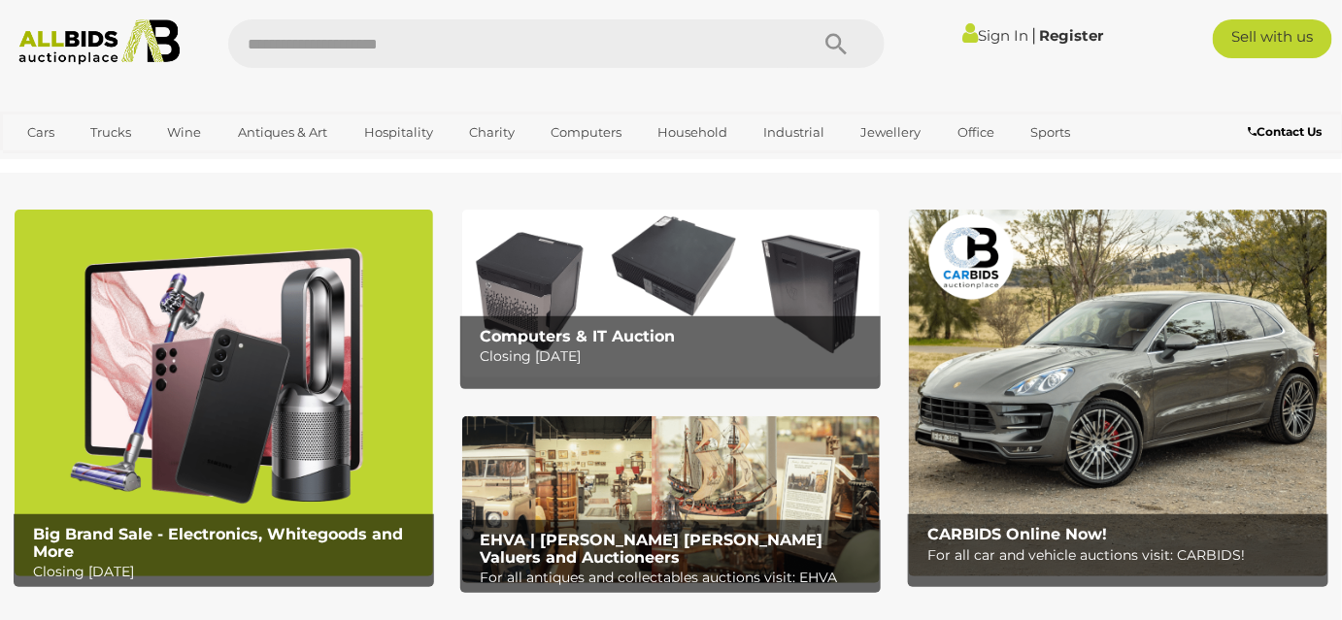
click at [567, 328] on b "Computers & IT Auction" at bounding box center [577, 336] width 195 height 18
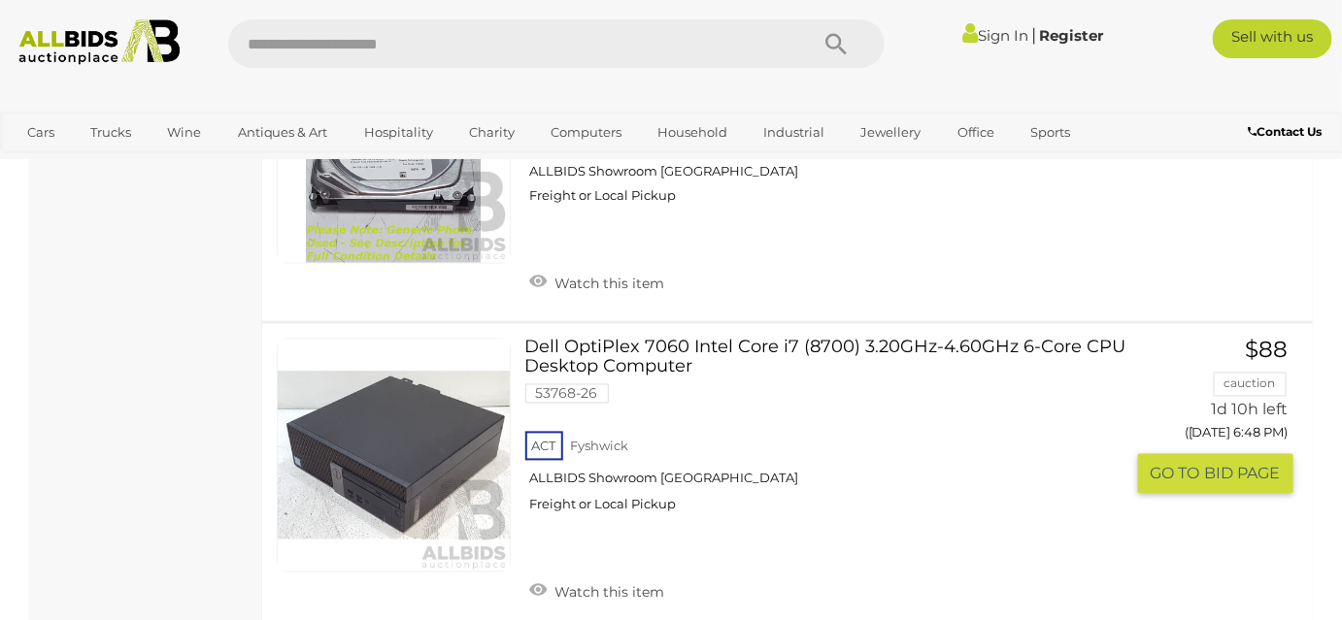
scroll to position [3530, 0]
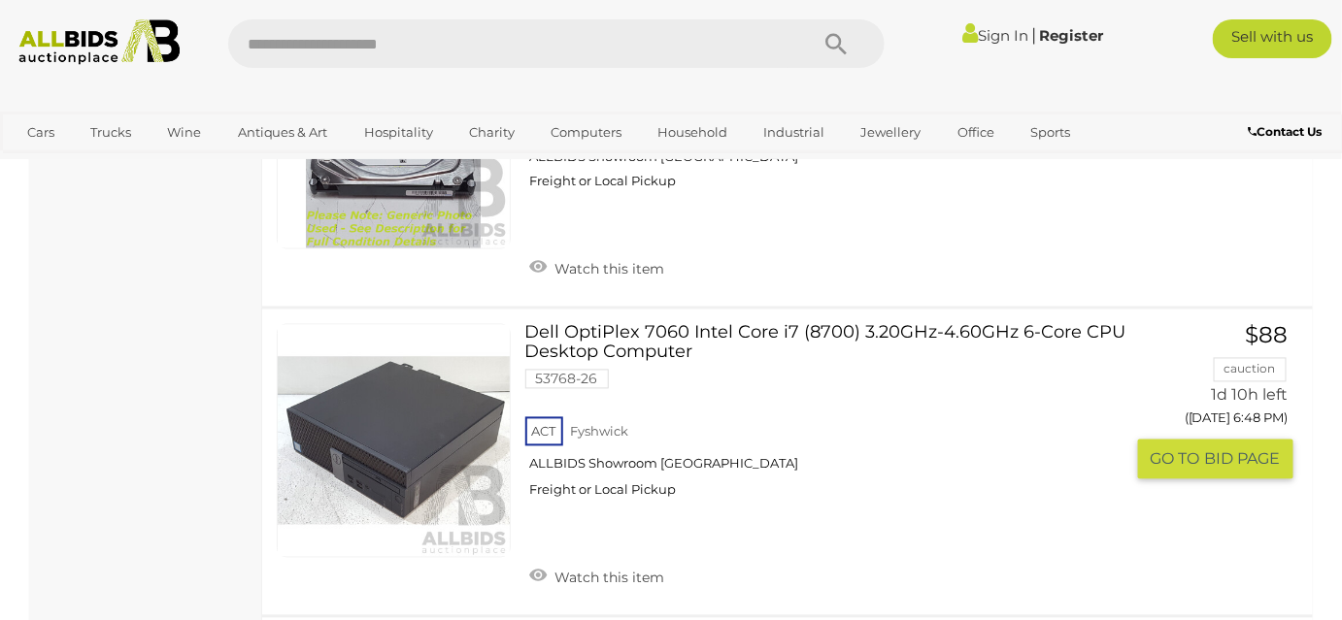
click at [424, 408] on link at bounding box center [394, 441] width 234 height 234
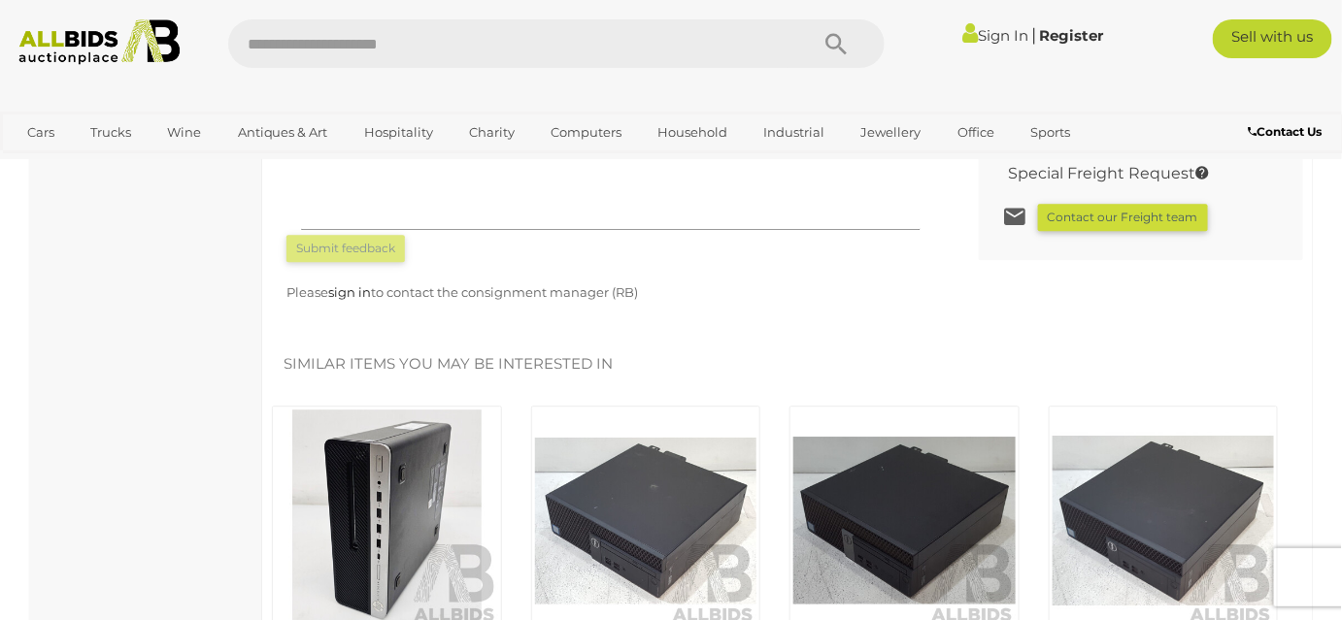
scroll to position [1853, 0]
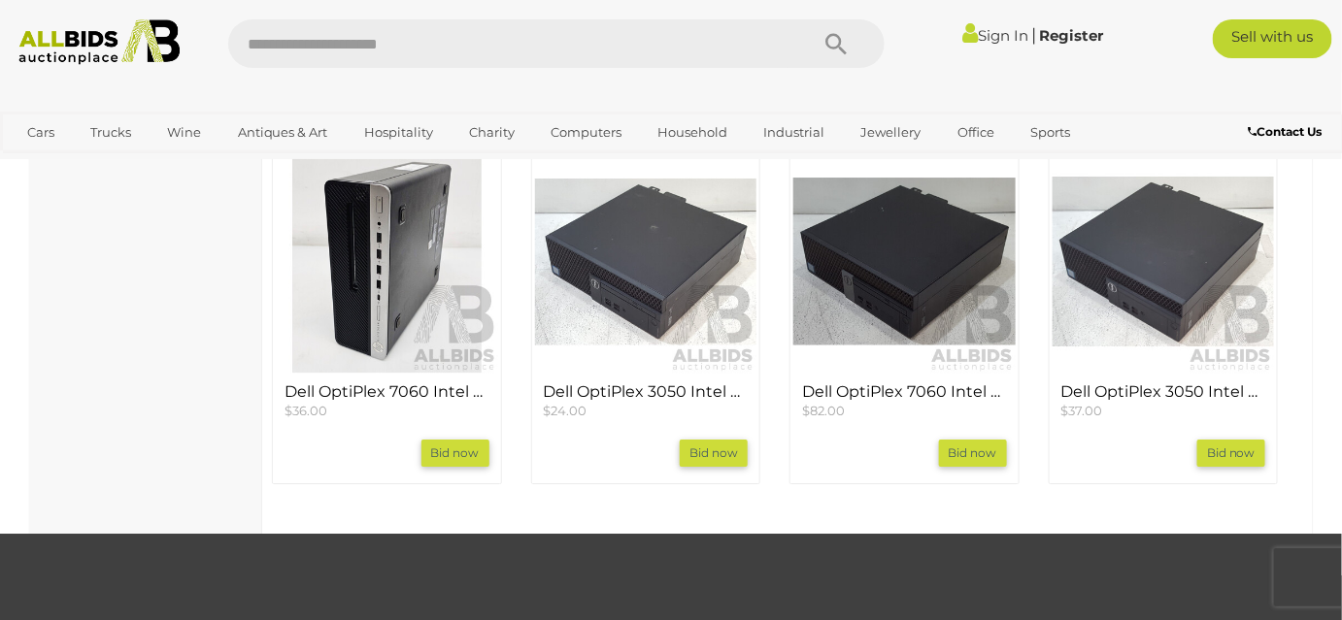
click at [397, 284] on img at bounding box center [387, 261] width 222 height 222
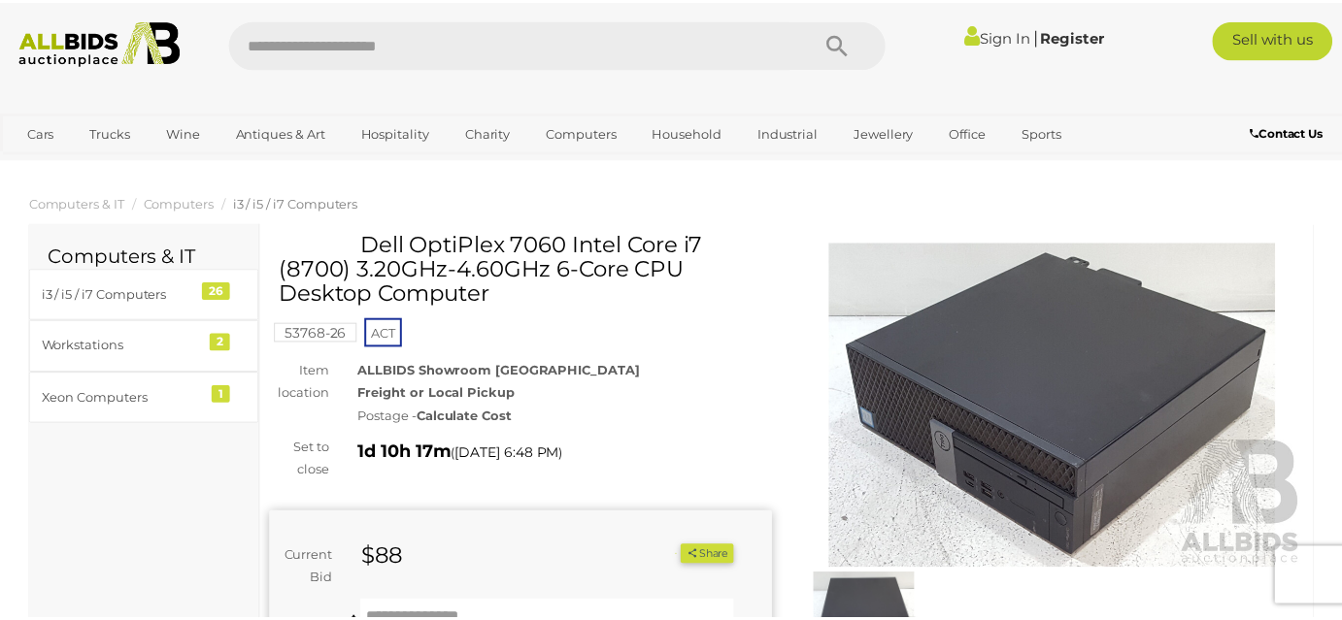
scroll to position [1853, 0]
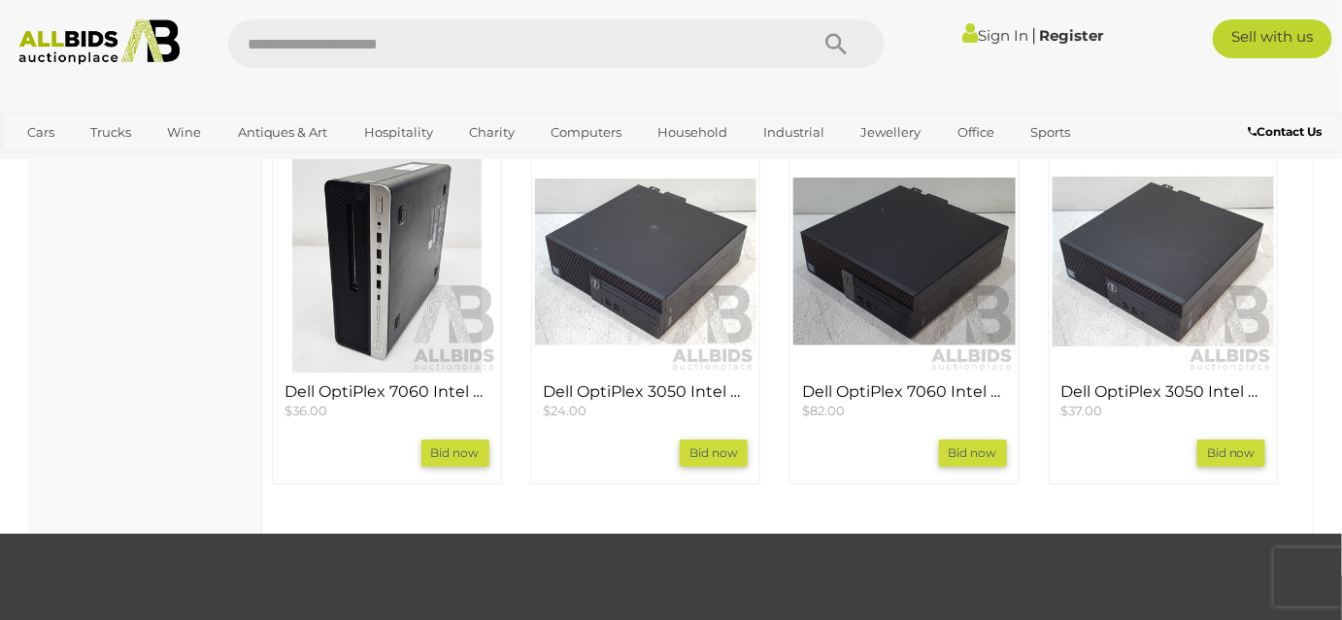
click at [696, 280] on img at bounding box center [646, 261] width 222 height 222
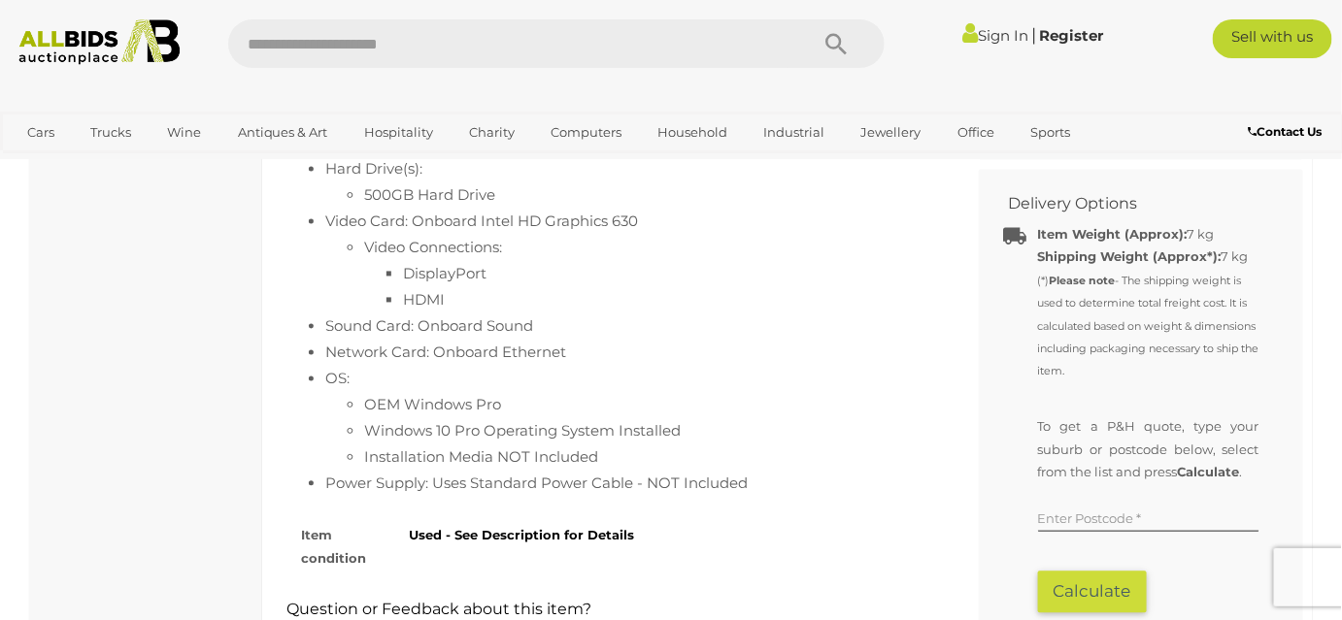
scroll to position [1235, 0]
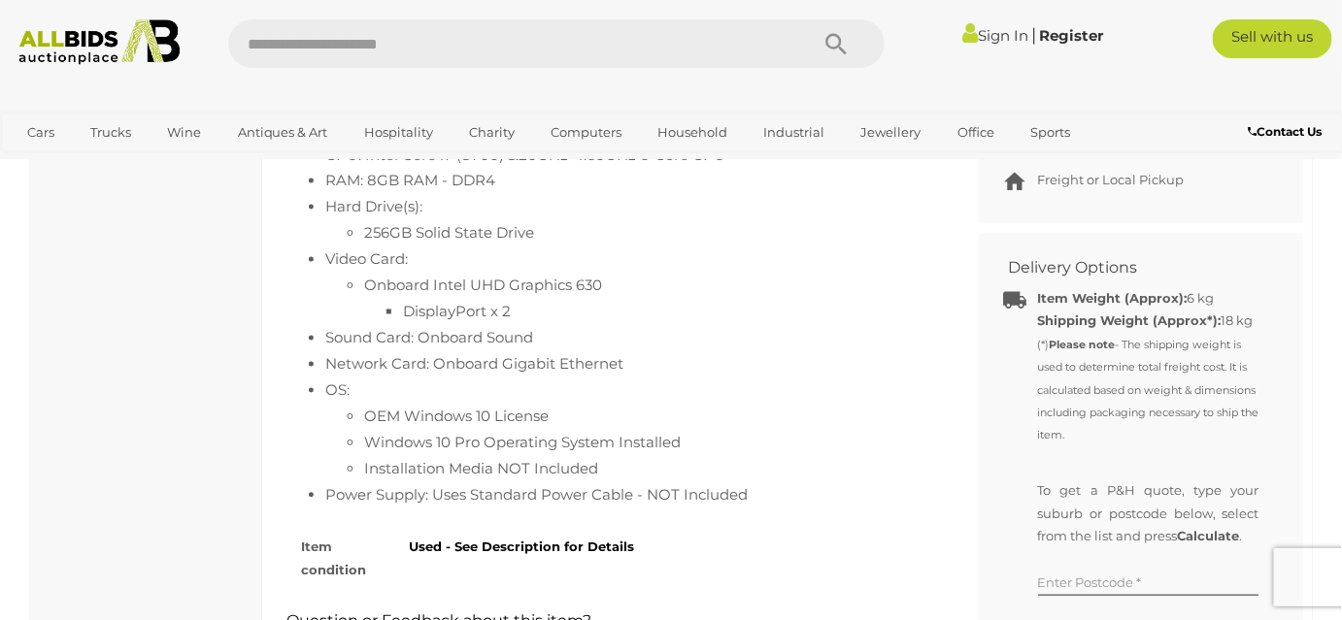
scroll to position [1058, 0]
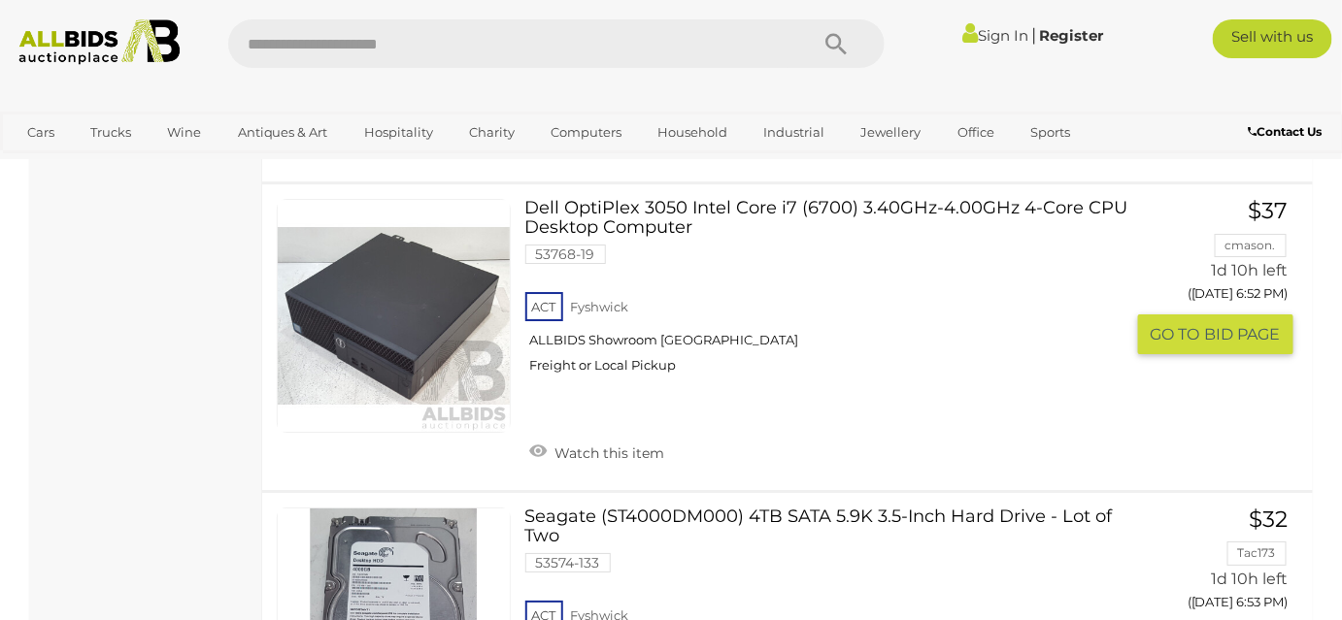
scroll to position [4590, 0]
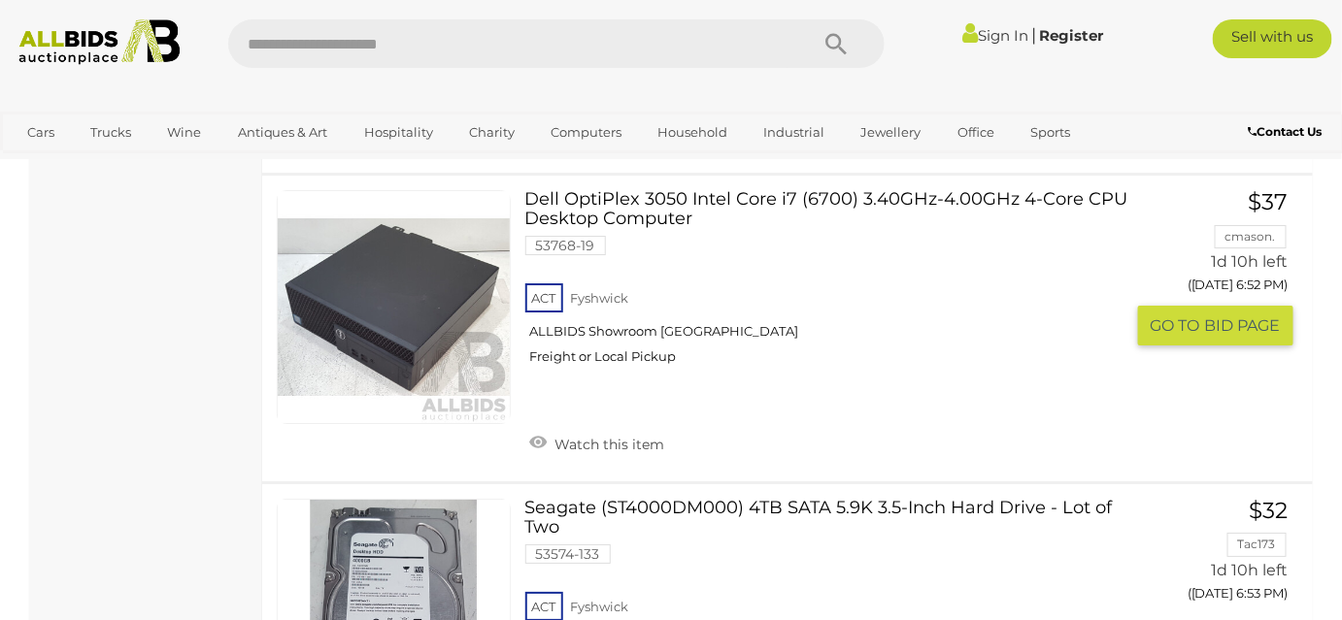
click at [352, 299] on link at bounding box center [394, 307] width 234 height 234
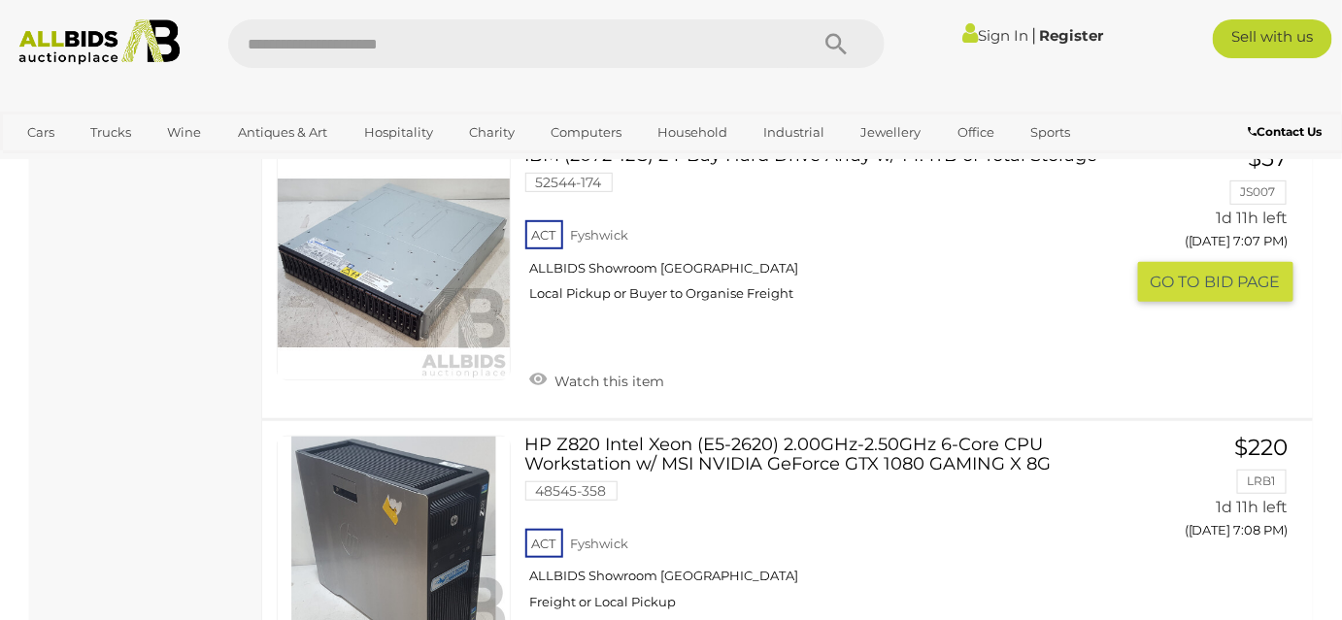
scroll to position [10311, 0]
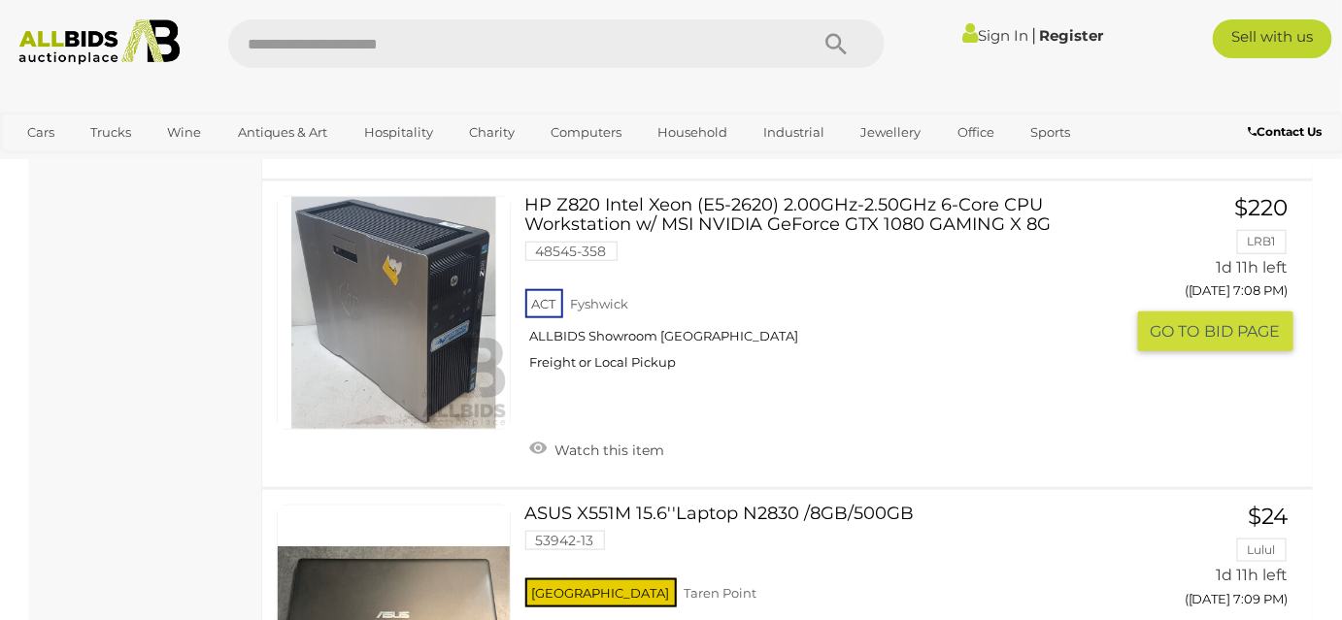
click at [465, 316] on link at bounding box center [394, 313] width 234 height 234
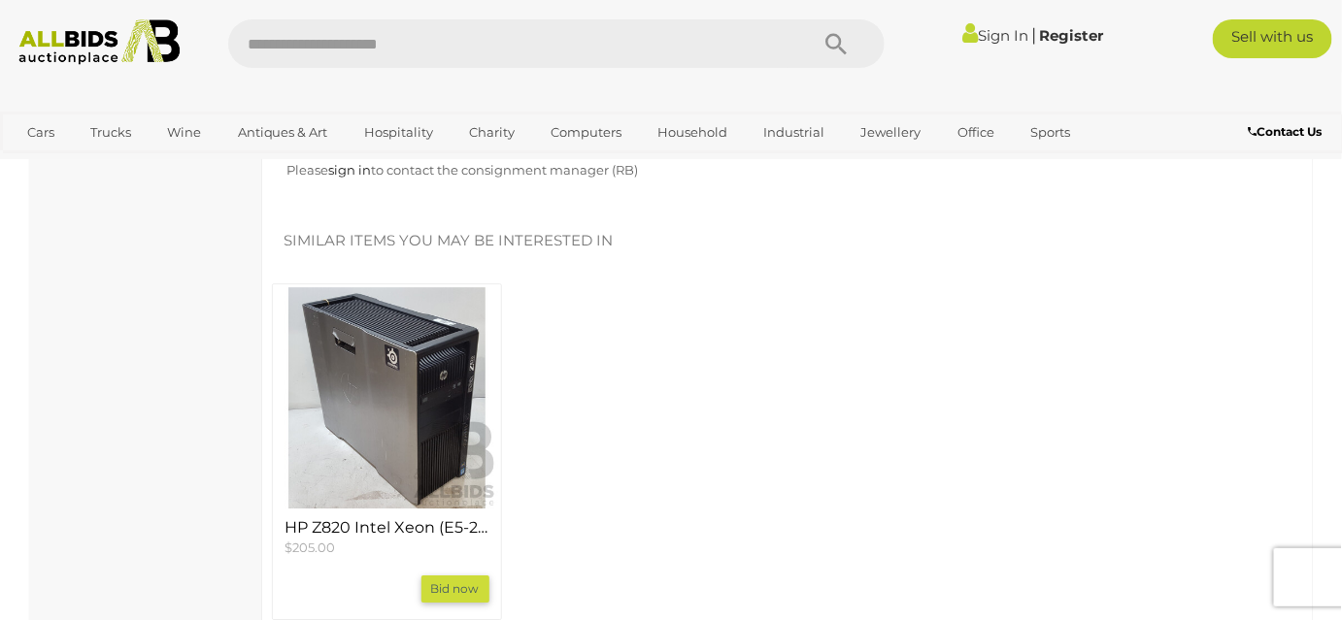
scroll to position [1942, 0]
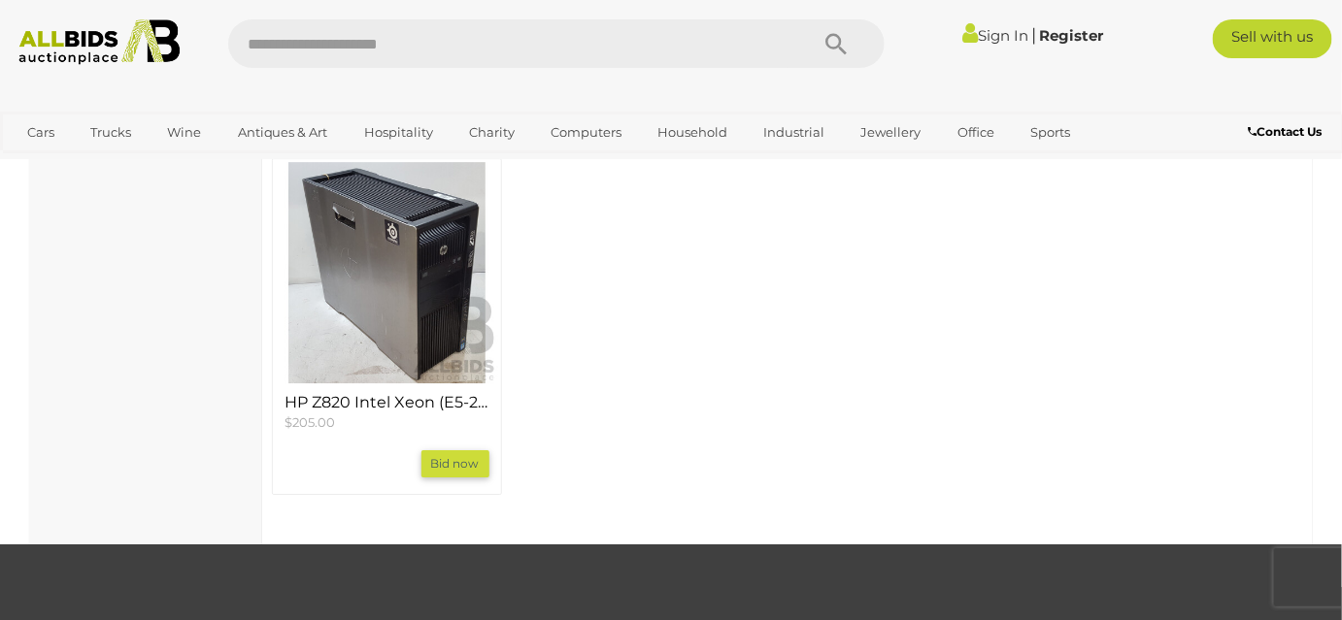
click at [424, 294] on img at bounding box center [387, 273] width 222 height 222
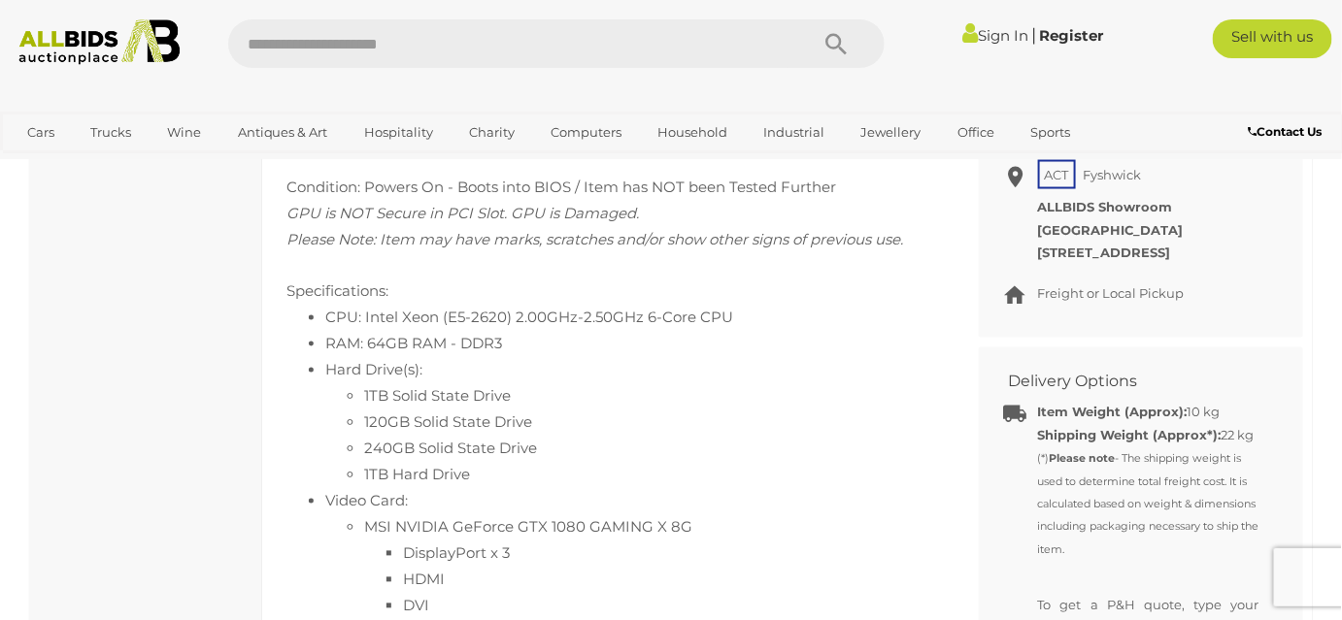
scroll to position [883, 0]
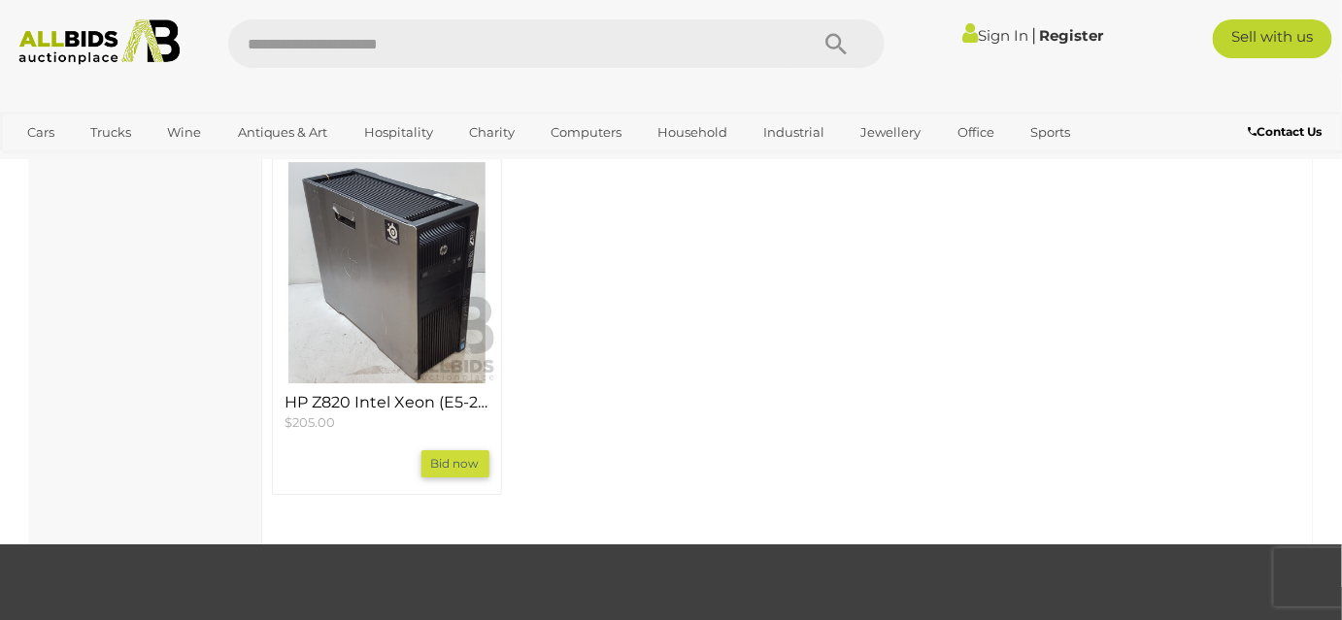
scroll to position [1942, 0]
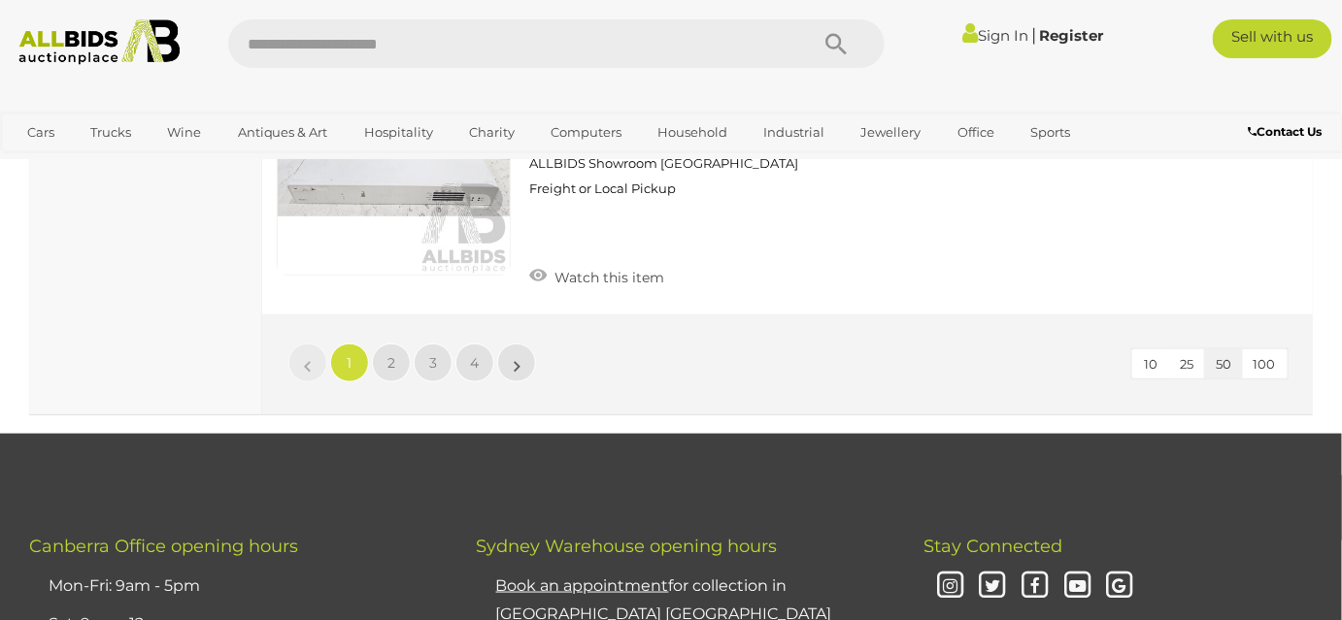
scroll to position [14977, 0]
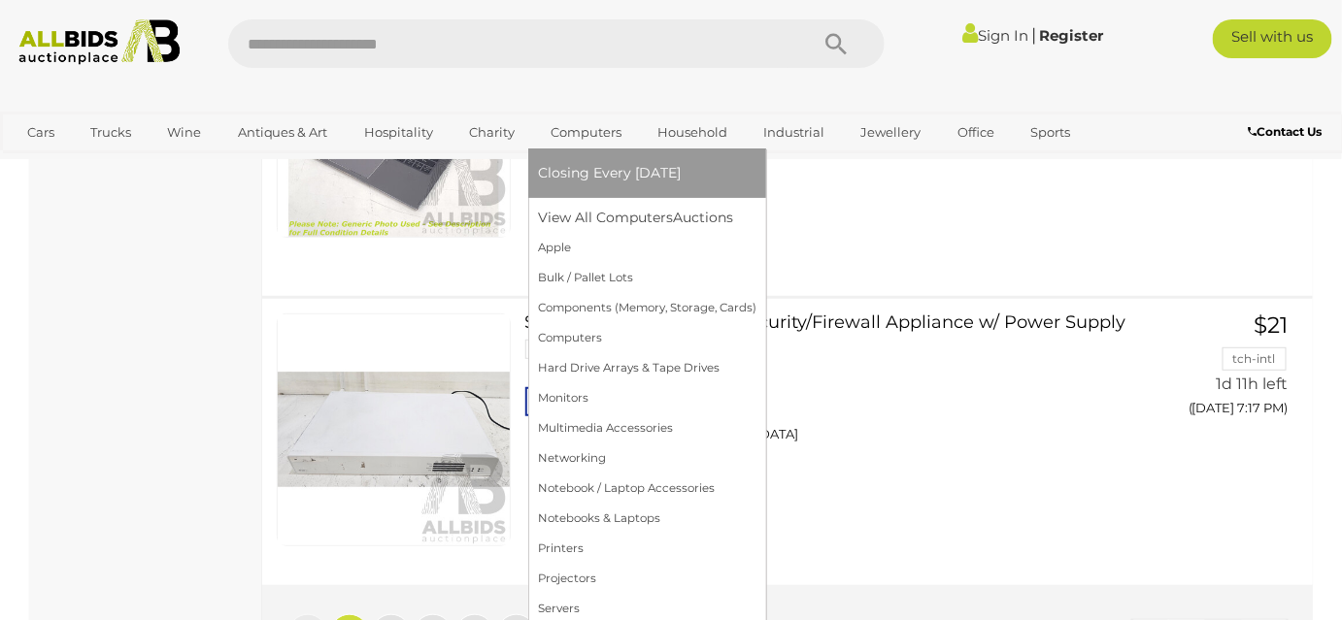
click at [600, 140] on link "Computers" at bounding box center [586, 133] width 96 height 32
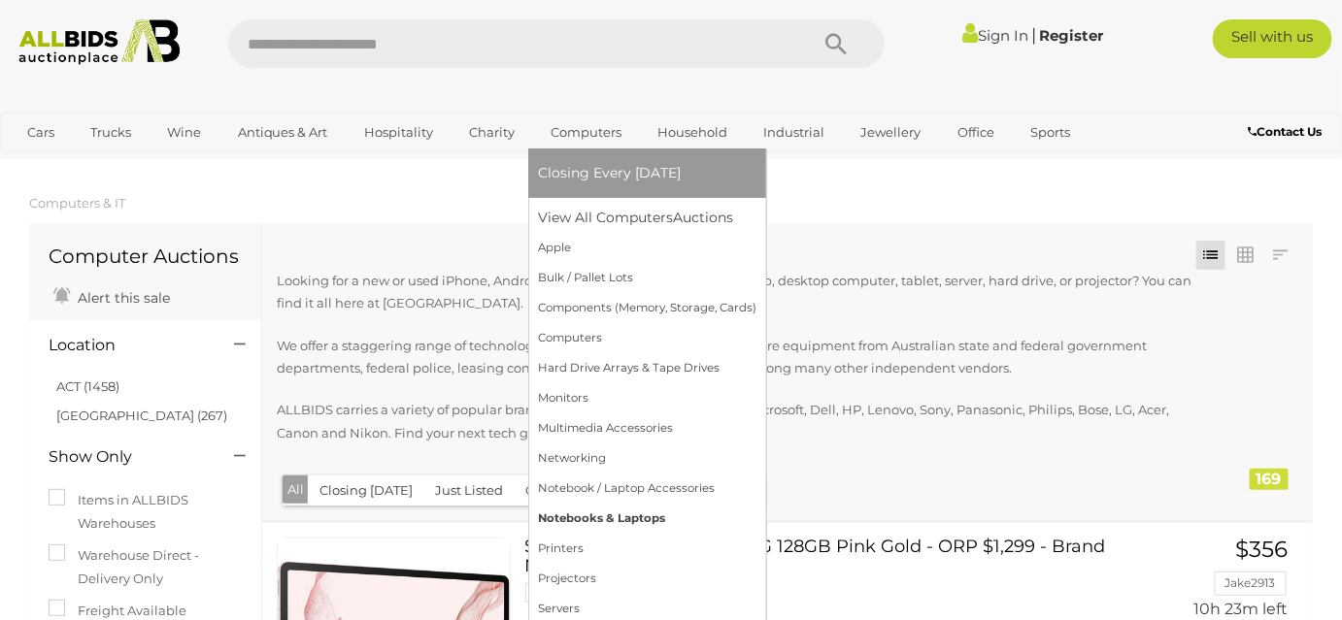
click at [596, 518] on link "Notebooks & Laptops" at bounding box center [647, 519] width 218 height 30
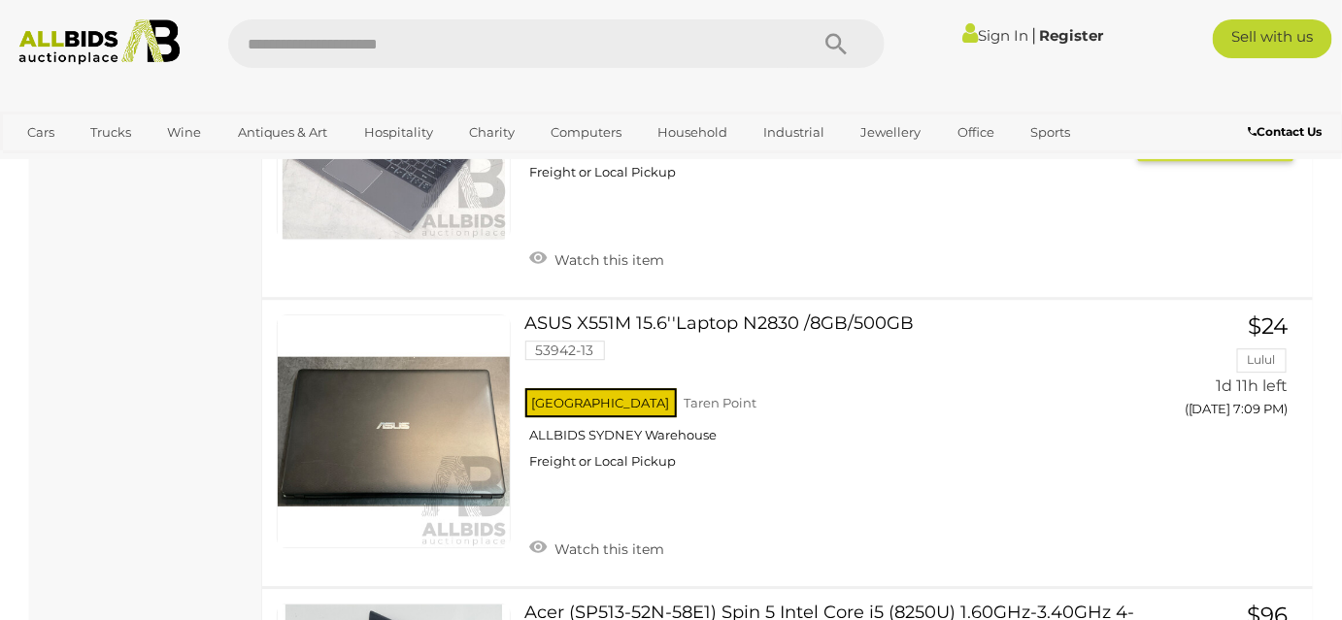
scroll to position [1677, 0]
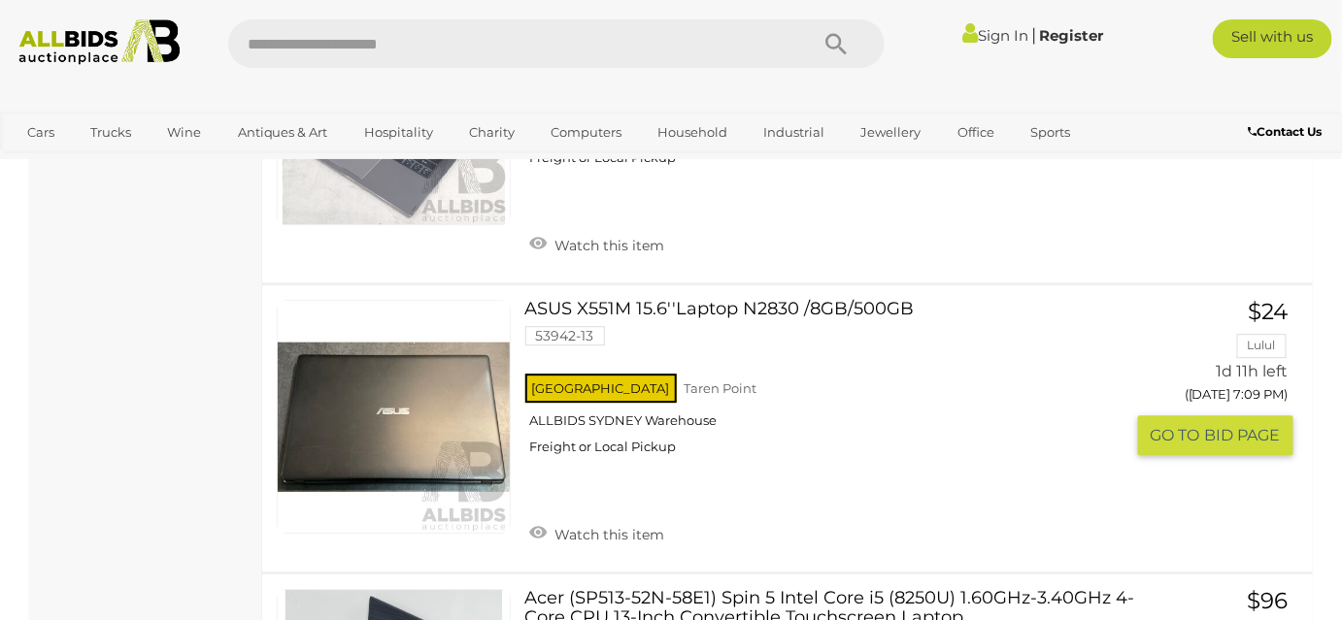
click at [414, 449] on link at bounding box center [394, 417] width 234 height 234
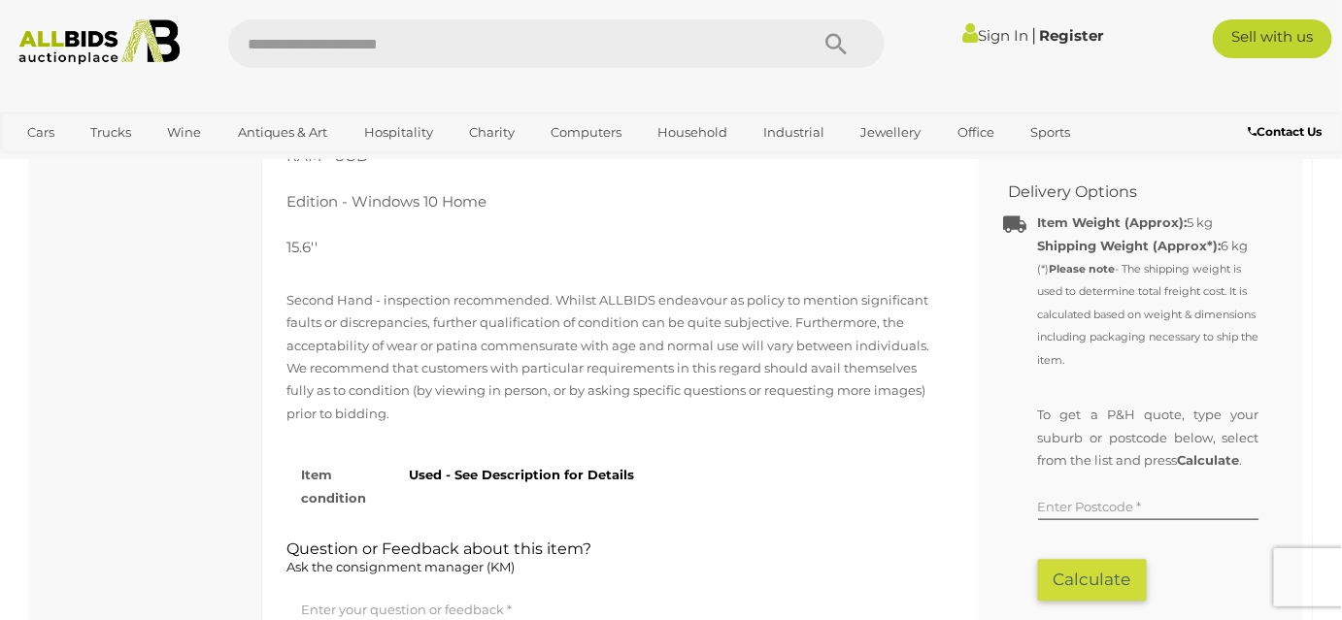
scroll to position [1058, 0]
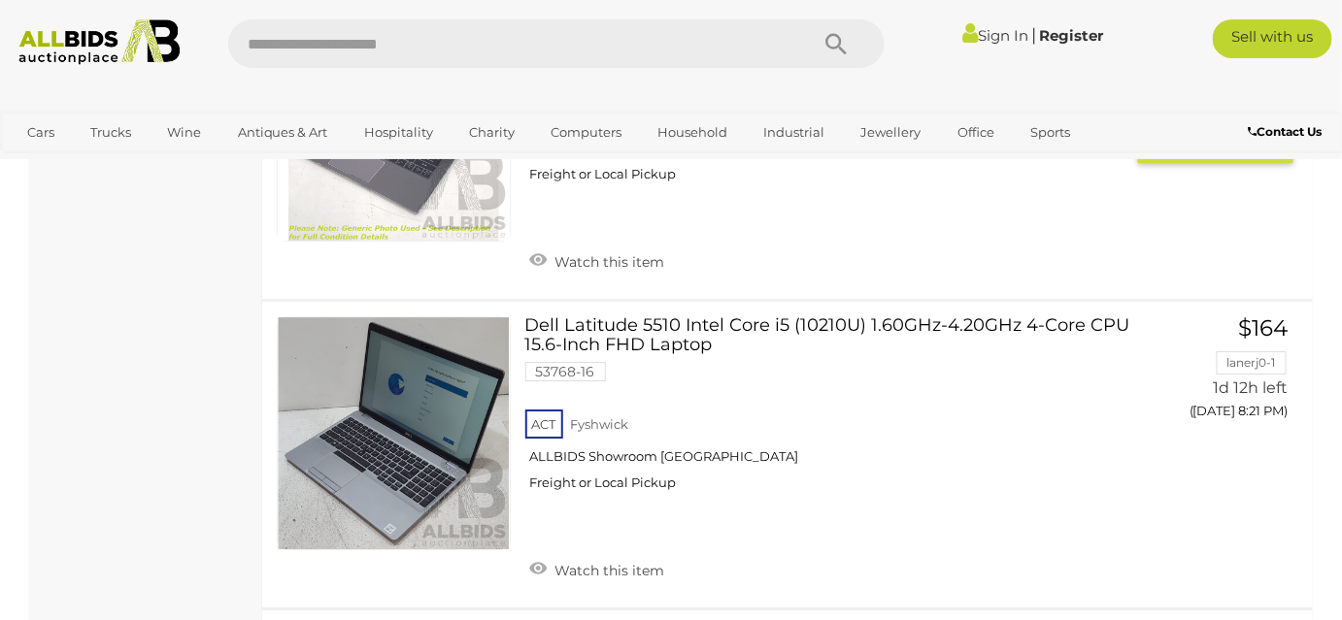
scroll to position [4420, 0]
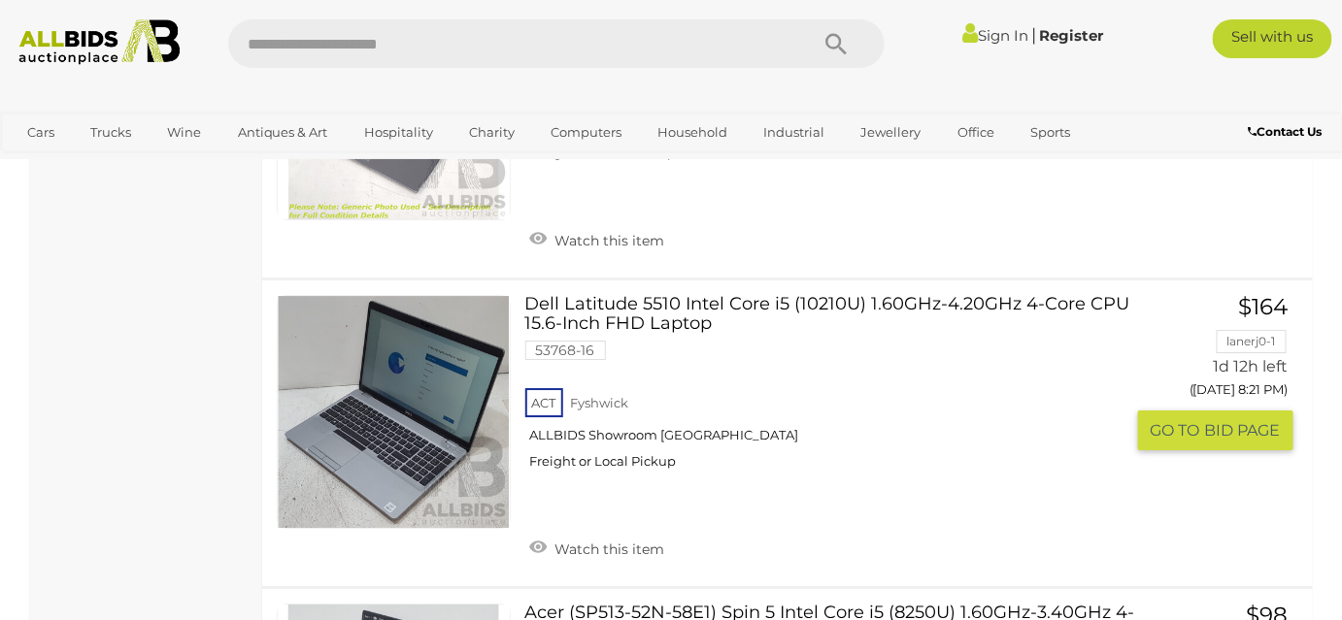
click at [447, 413] on link at bounding box center [394, 412] width 234 height 234
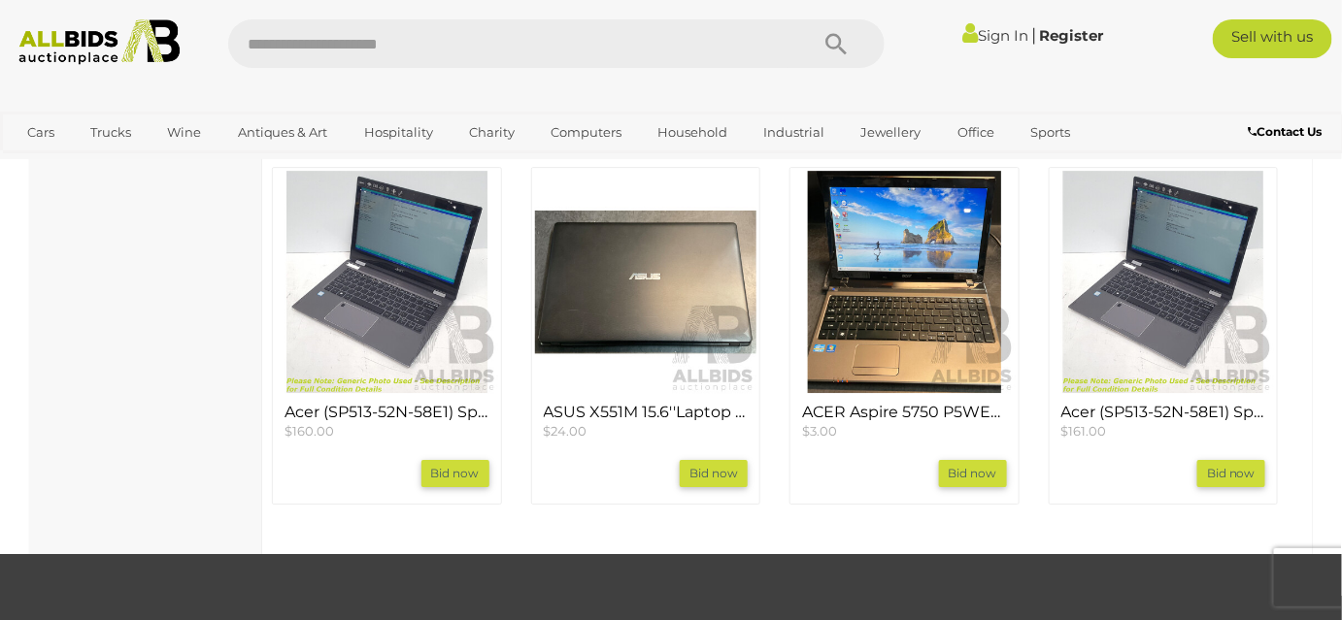
scroll to position [1942, 0]
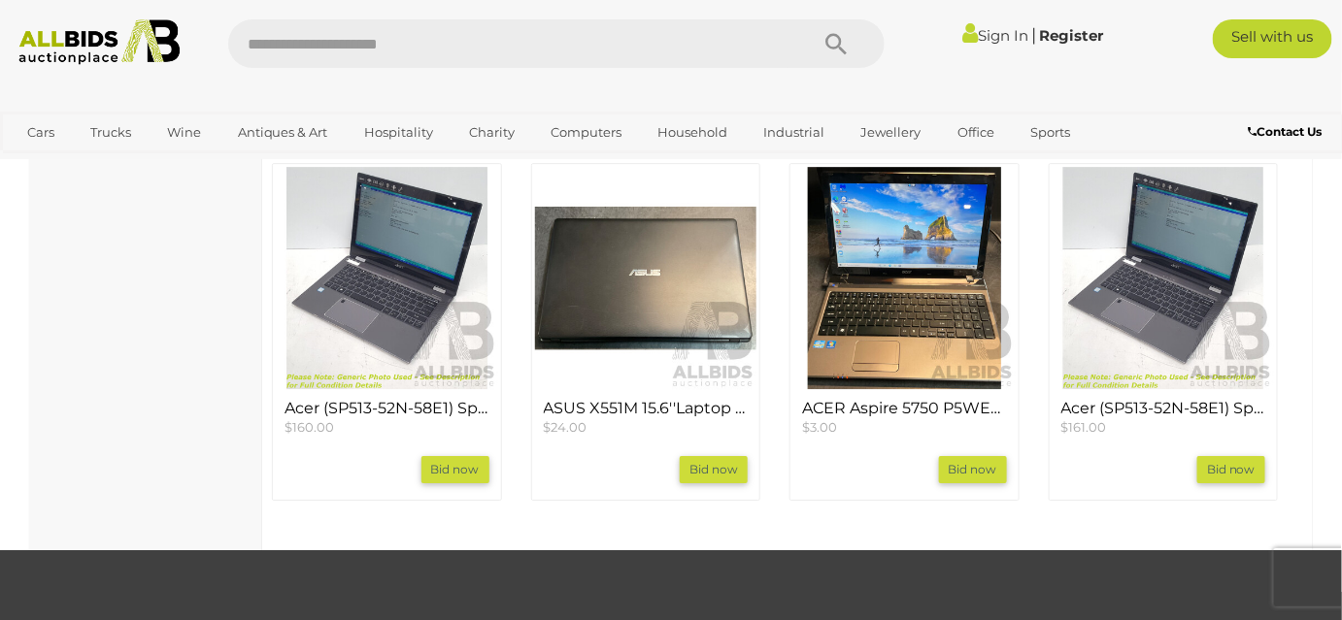
click at [1199, 313] on img at bounding box center [1163, 278] width 222 height 222
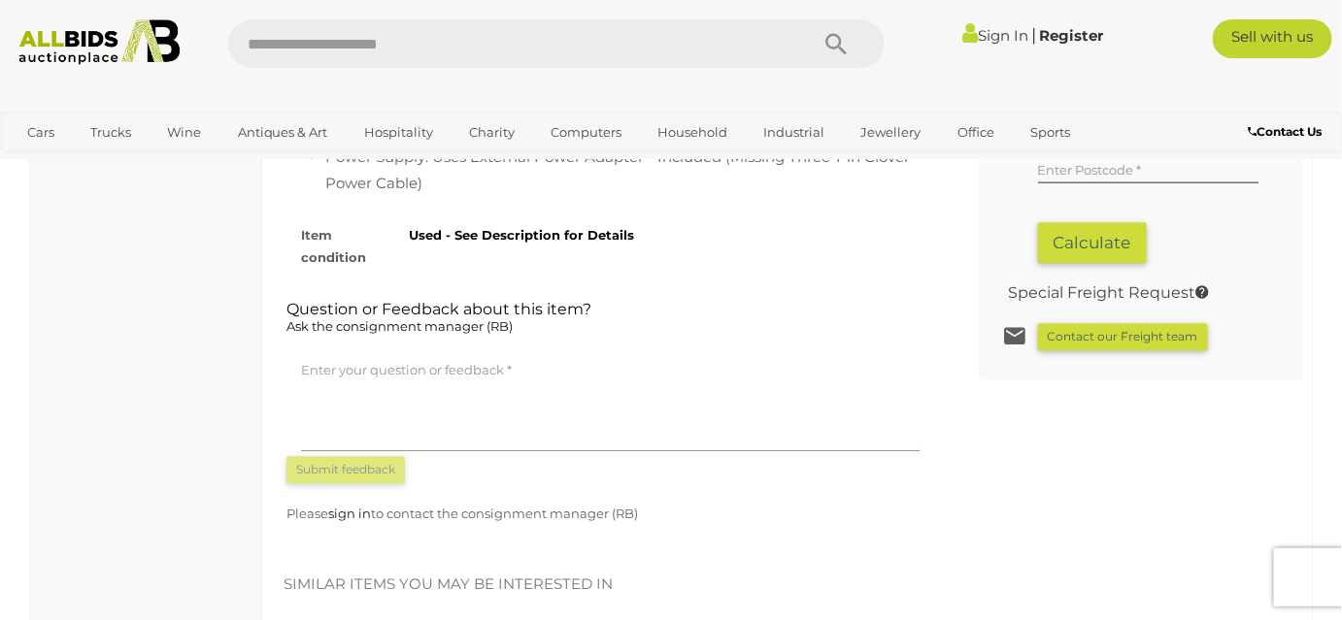
scroll to position [1500, 0]
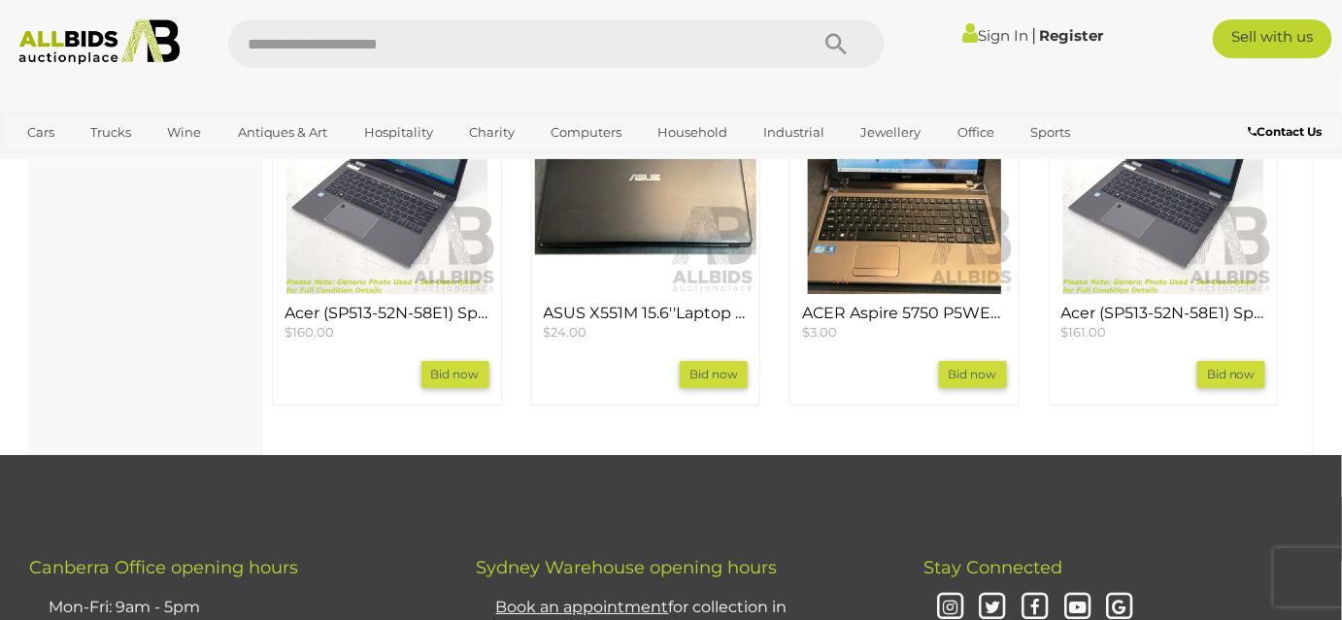
scroll to position [2029, 0]
